Goal: Find specific page/section: Find specific page/section

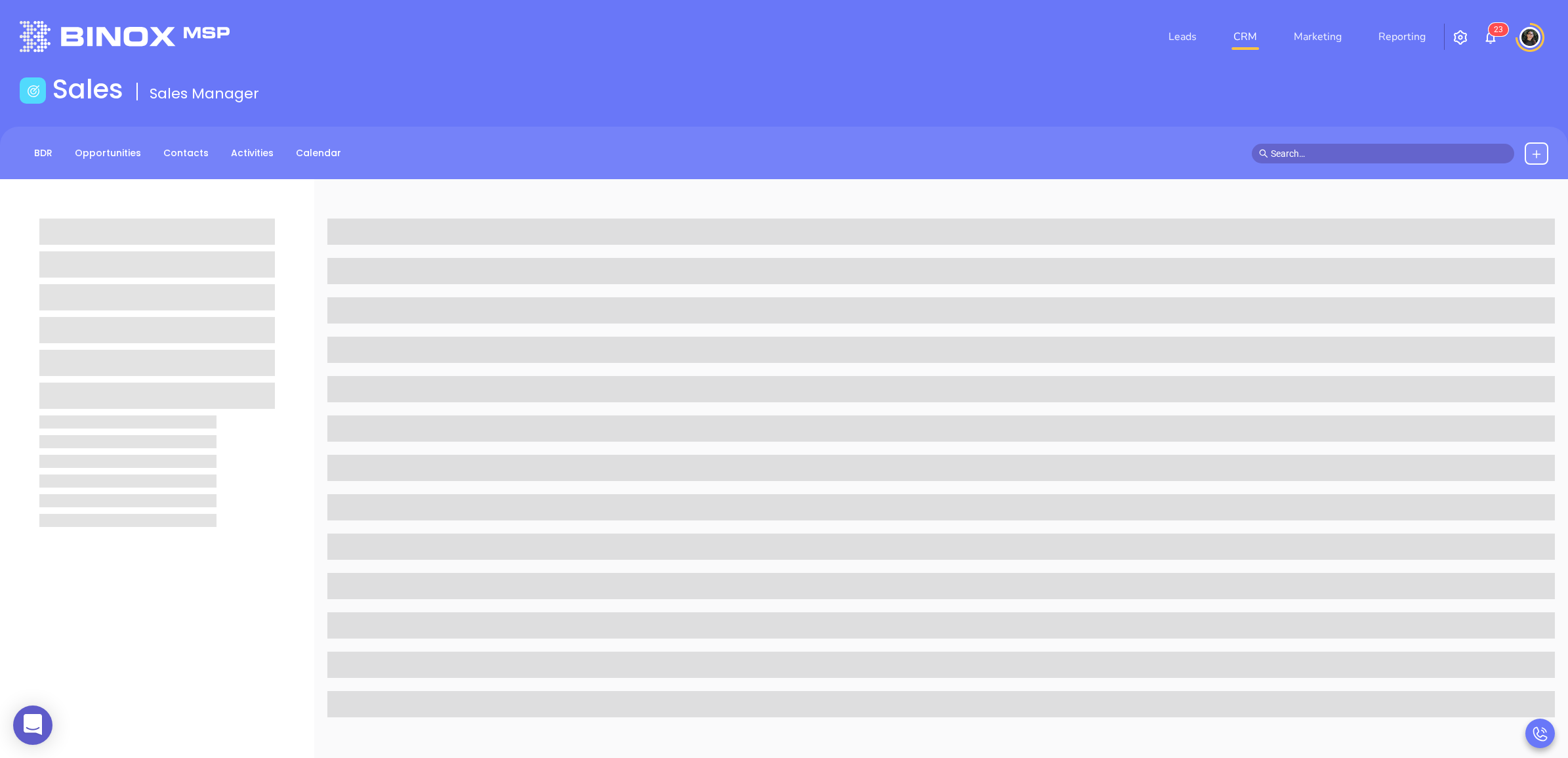
click at [1360, 143] on span at bounding box center [1382, 153] width 263 height 20
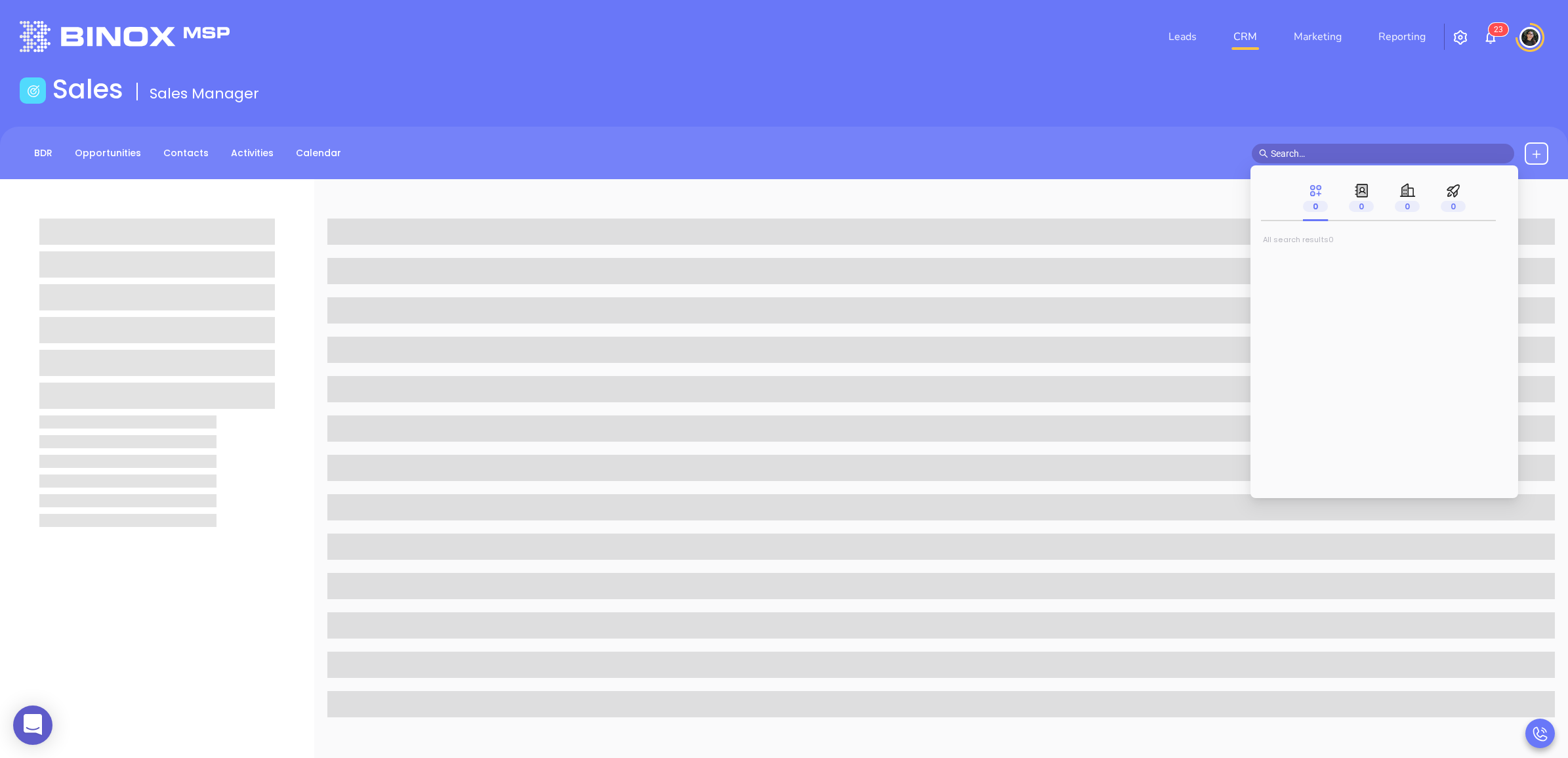
click at [1363, 154] on input "text" at bounding box center [1388, 153] width 236 height 14
type input "[PERSON_NAME]"
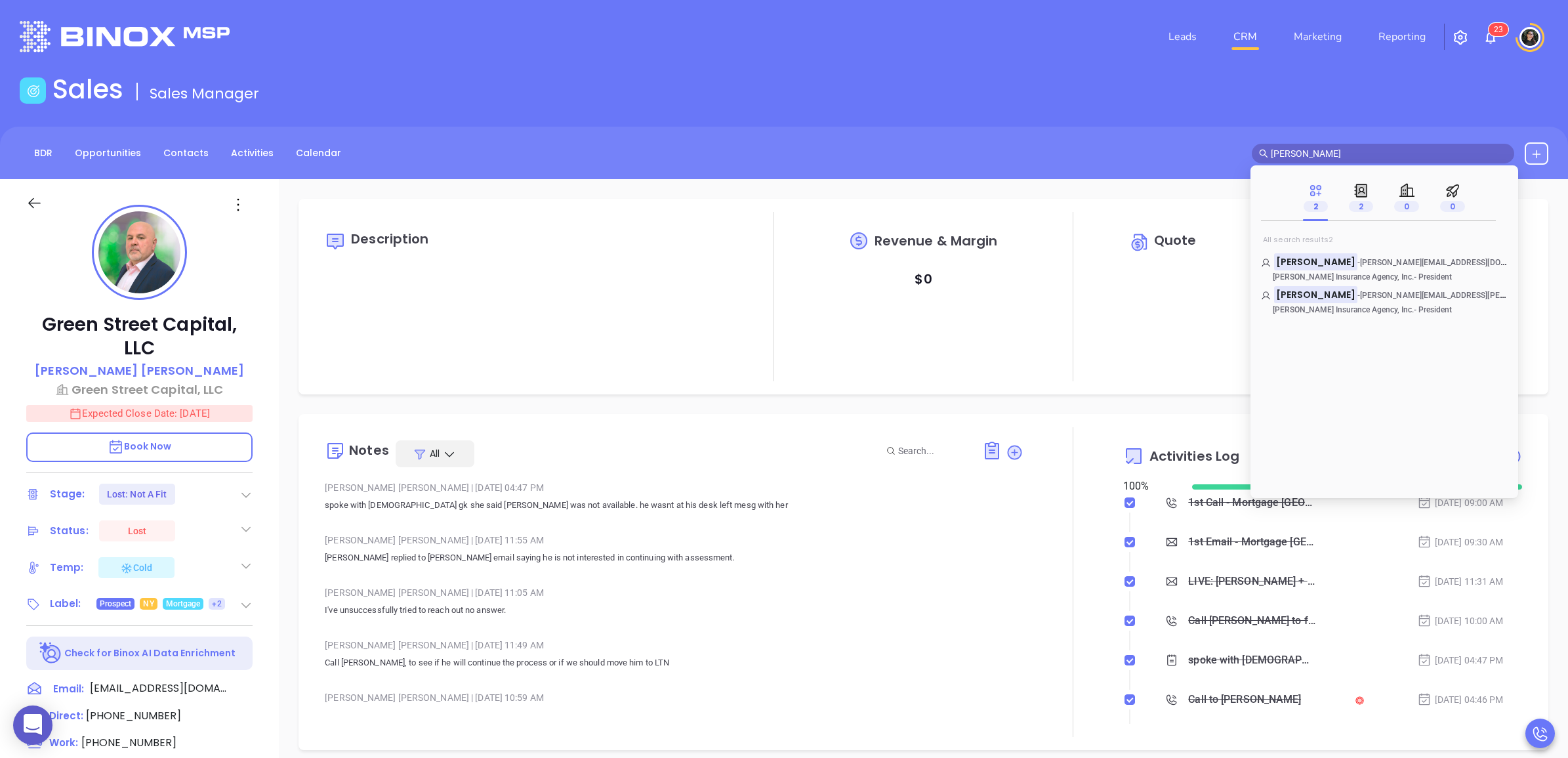
type input "[DATE]"
type input "[PERSON_NAME]"
click at [1299, 258] on mark "[PERSON_NAME]" at bounding box center [1315, 262] width 84 height 17
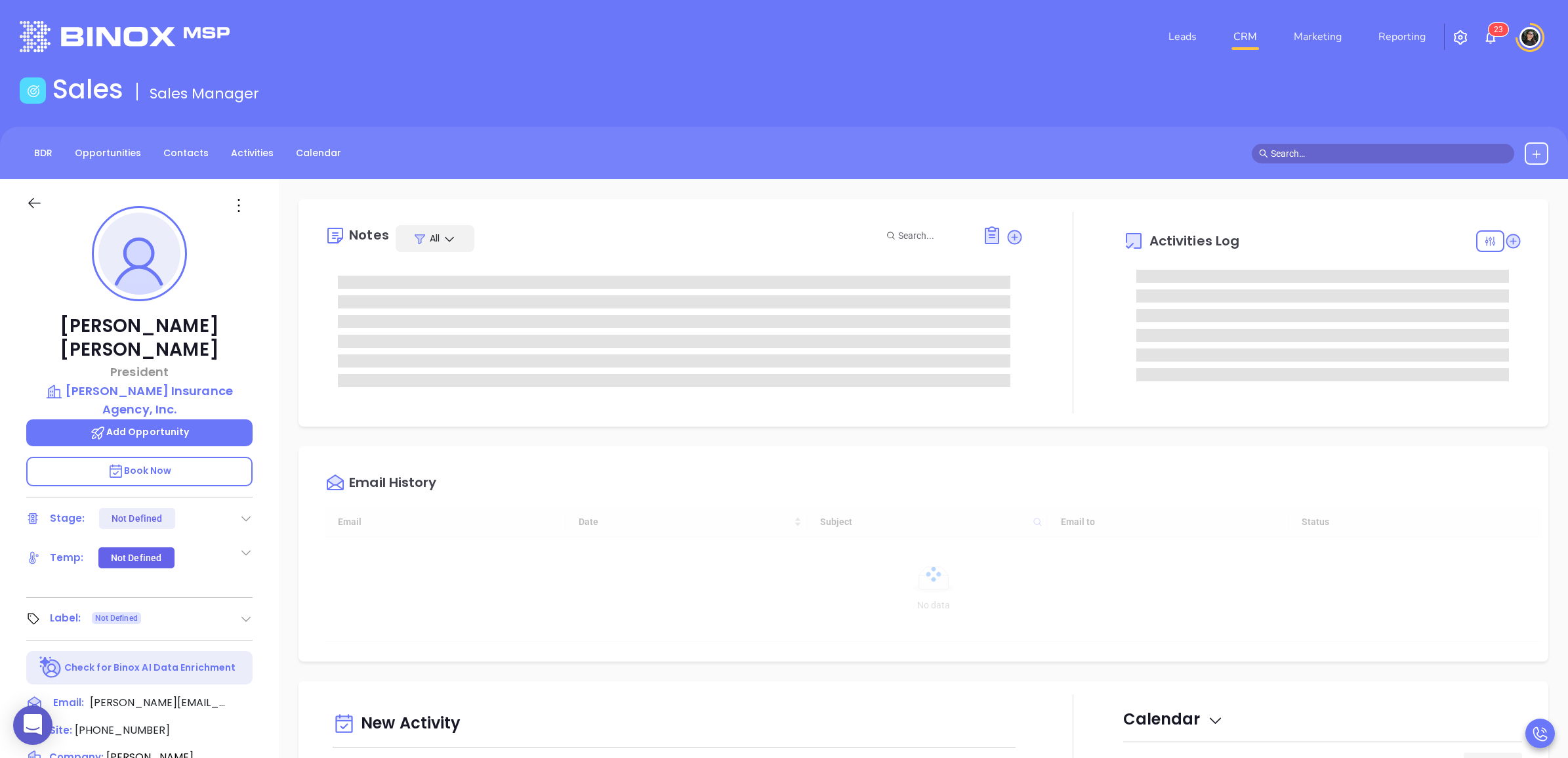
type input "[DATE]"
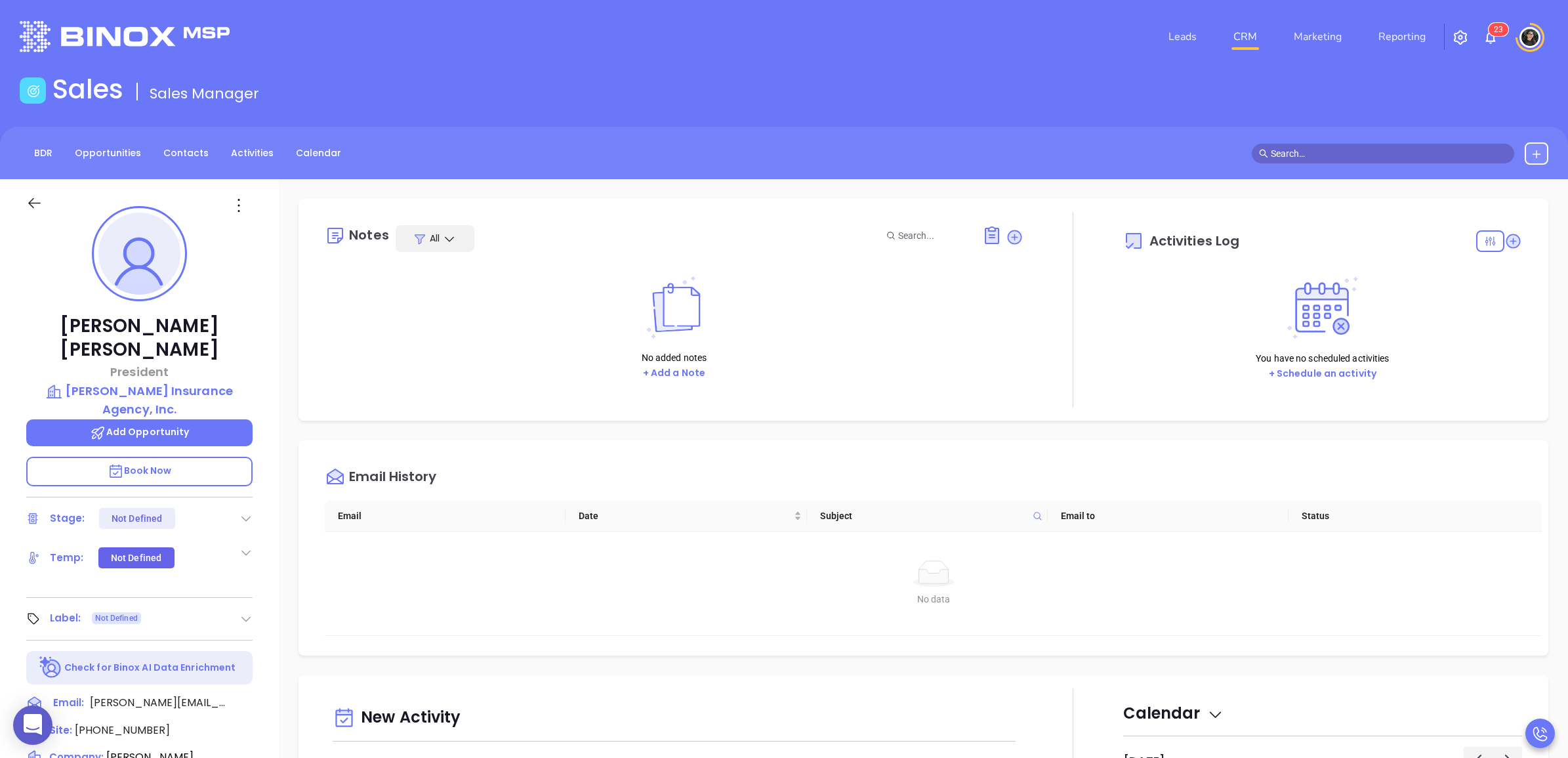
type input "[PERSON_NAME]"
